Goal: Check status: Check status

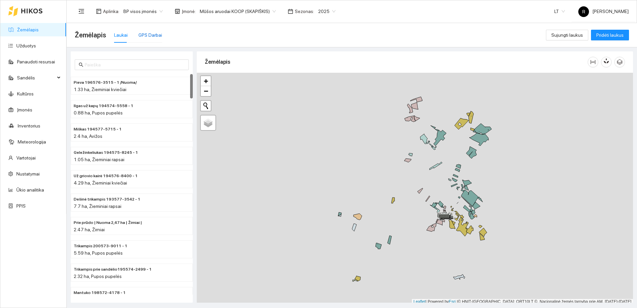
click at [147, 33] on div "GPS Darbai" at bounding box center [150, 34] width 24 height 7
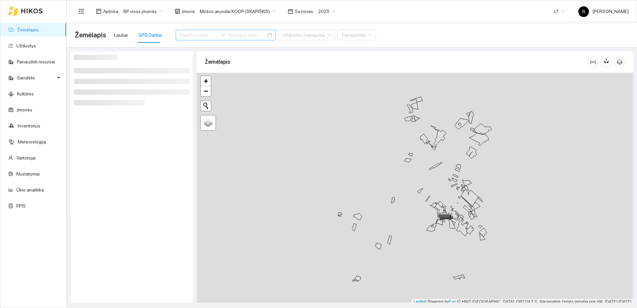
click at [186, 37] on input at bounding box center [199, 34] width 38 height 7
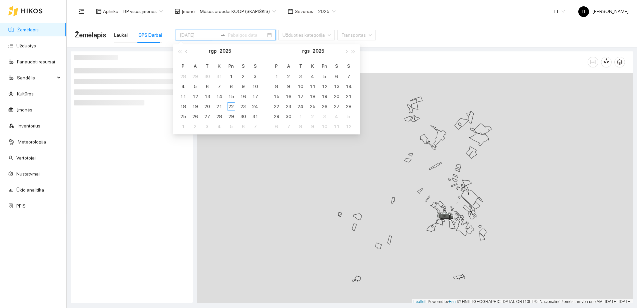
type input "[DATE]"
click at [219, 107] on div "21" at bounding box center [219, 106] width 8 height 8
type input "[DATE]"
click at [174, 163] on div at bounding box center [131, 177] width 115 height 244
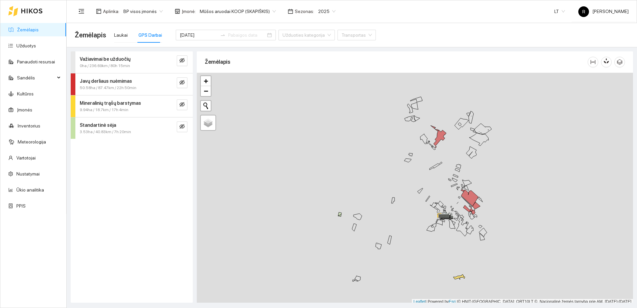
click at [108, 84] on span "Javų derliaus nuėmimas" at bounding box center [106, 80] width 52 height 7
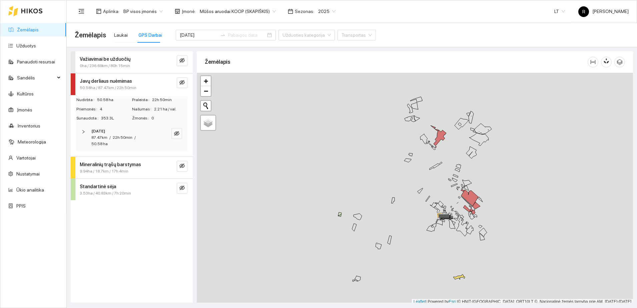
click at [85, 132] on icon "right" at bounding box center [83, 132] width 4 height 4
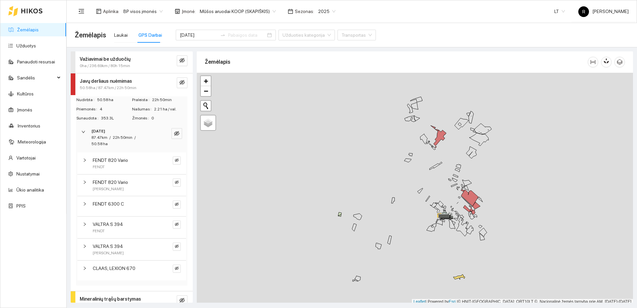
click at [84, 203] on icon "right" at bounding box center [85, 204] width 4 height 4
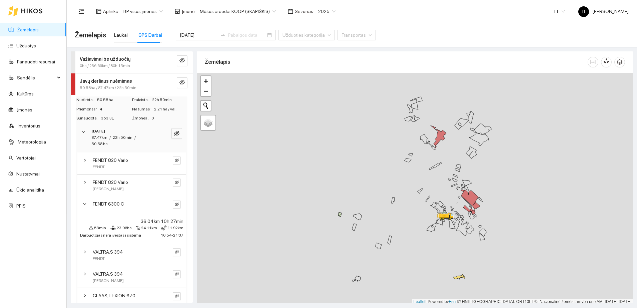
click at [82, 159] on div "FENDT 820 [PERSON_NAME]" at bounding box center [131, 163] width 109 height 22
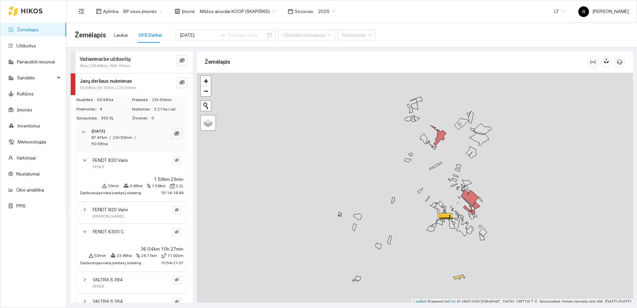
click at [82, 159] on div "FENDT 820 [PERSON_NAME]" at bounding box center [131, 163] width 109 height 22
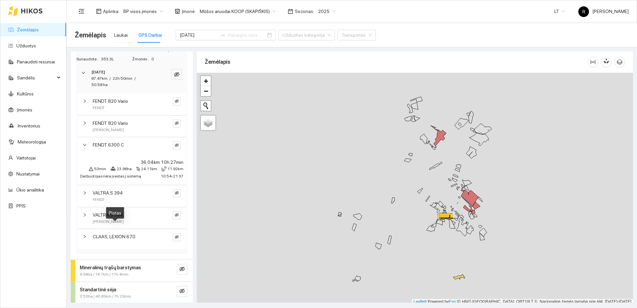
scroll to position [60, 0]
click at [113, 267] on strong "Mineralinių trąšų barstymas" at bounding box center [110, 266] width 61 height 5
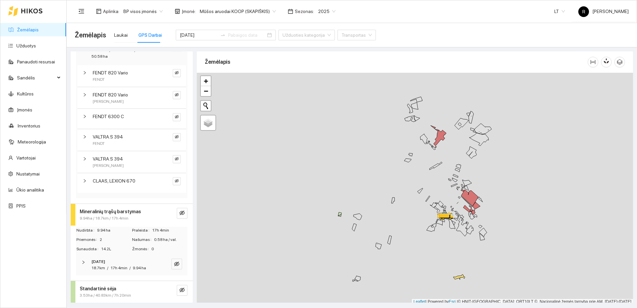
scroll to position [87, 0]
click at [83, 263] on icon "right" at bounding box center [83, 261] width 2 height 3
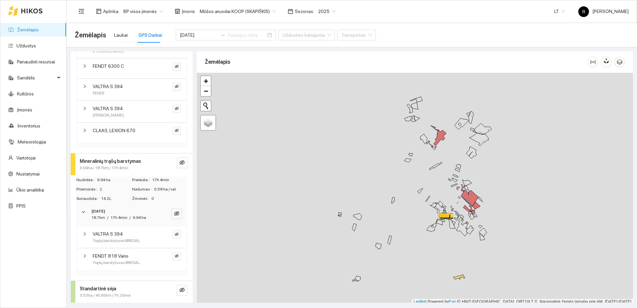
click at [83, 254] on icon "right" at bounding box center [85, 256] width 4 height 4
